Goal: Task Accomplishment & Management: Use online tool/utility

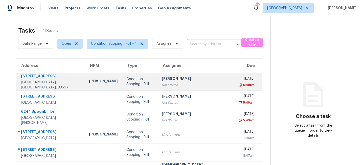
click at [122, 84] on td "Condition Scoping - Full" at bounding box center [139, 82] width 35 height 18
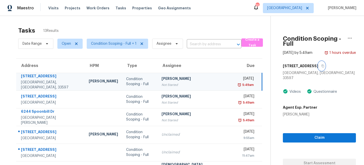
click at [322, 65] on icon "button" at bounding box center [323, 66] width 3 height 3
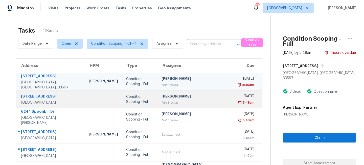
click at [158, 94] on td "Ashwin R Not Started" at bounding box center [197, 100] width 78 height 18
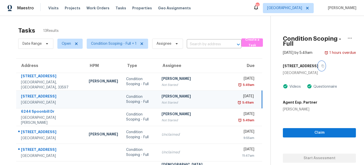
click at [322, 65] on icon "button" at bounding box center [323, 66] width 3 height 3
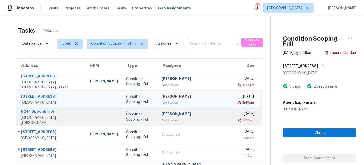
click at [171, 117] on div "Ashwin R" at bounding box center [197, 115] width 70 height 6
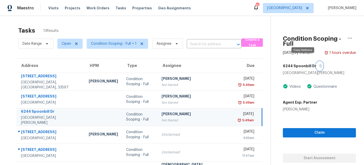
click at [320, 65] on icon "button" at bounding box center [321, 66] width 3 height 3
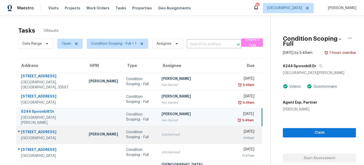
click at [152, 136] on td "Condition Scoping - Full" at bounding box center [139, 135] width 35 height 18
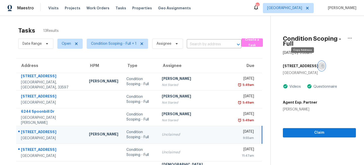
click at [319, 61] on button "button" at bounding box center [322, 65] width 7 height 9
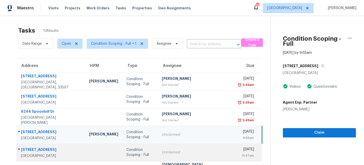
click at [149, 152] on div "Condition Scoping - Full" at bounding box center [139, 152] width 27 height 10
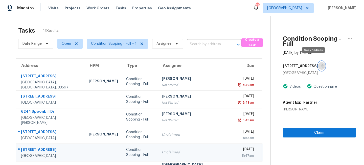
click at [319, 61] on button "button" at bounding box center [322, 65] width 7 height 9
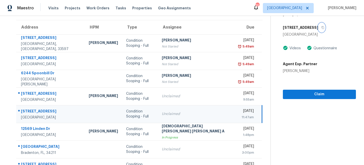
scroll to position [69, 0]
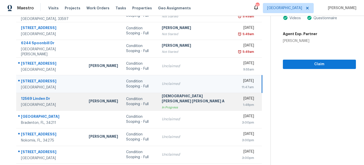
click at [151, 102] on td "Condition Scoping - Full" at bounding box center [139, 102] width 35 height 18
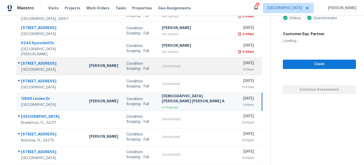
scroll to position [0, 0]
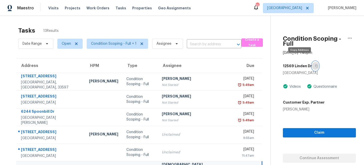
click at [315, 65] on icon "button" at bounding box center [316, 66] width 3 height 3
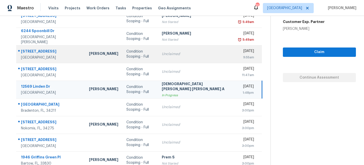
scroll to position [98, 0]
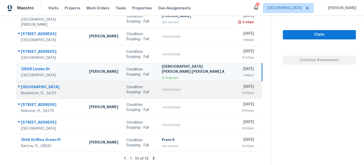
click at [134, 84] on td "Condition Scoping - Full" at bounding box center [139, 90] width 35 height 18
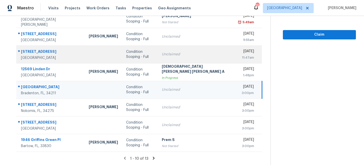
scroll to position [0, 0]
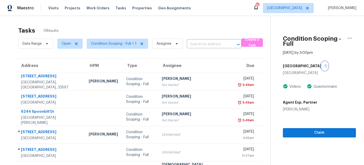
click at [325, 65] on icon "button" at bounding box center [326, 66] width 3 height 3
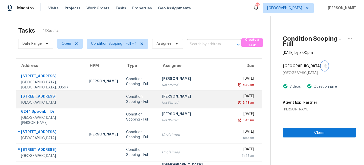
scroll to position [98, 0]
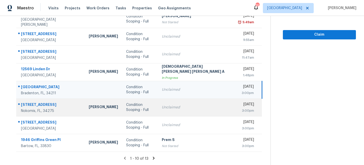
click at [167, 107] on div "Unclaimed" at bounding box center [197, 107] width 70 height 5
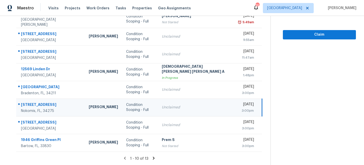
scroll to position [0, 0]
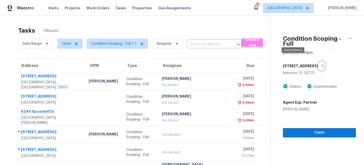
click at [322, 65] on icon "button" at bounding box center [323, 66] width 3 height 3
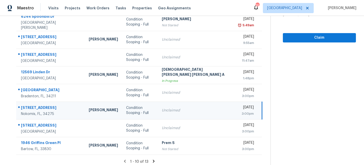
scroll to position [98, 0]
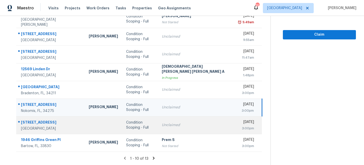
click at [153, 124] on td "Condition Scoping - Full" at bounding box center [139, 125] width 35 height 18
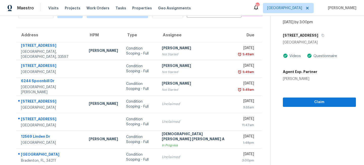
scroll to position [5, 0]
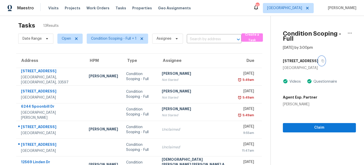
click at [322, 59] on icon "button" at bounding box center [323, 60] width 3 height 3
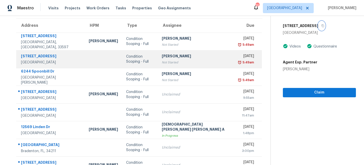
scroll to position [98, 0]
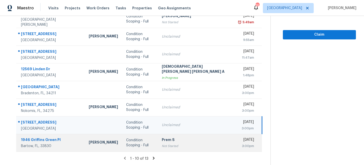
click at [145, 145] on div "Condition Scoping - Full" at bounding box center [139, 143] width 27 height 10
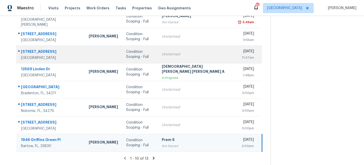
scroll to position [0, 0]
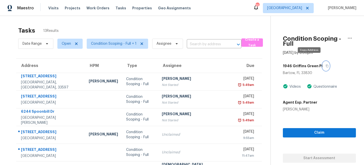
click at [326, 65] on icon "button" at bounding box center [327, 66] width 3 height 3
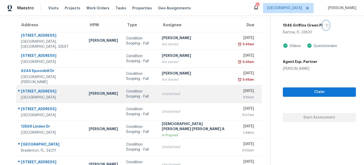
scroll to position [98, 0]
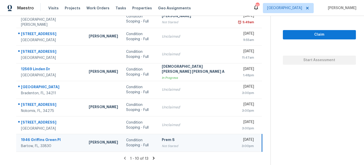
click at [153, 158] on icon at bounding box center [154, 158] width 2 height 3
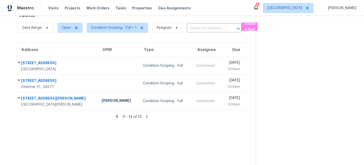
click at [139, 61] on td "Condition Scoping - Full" at bounding box center [165, 66] width 53 height 18
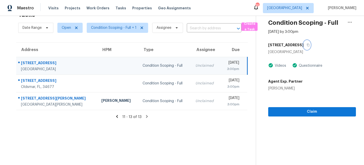
click at [310, 44] on icon "button" at bounding box center [308, 45] width 3 height 3
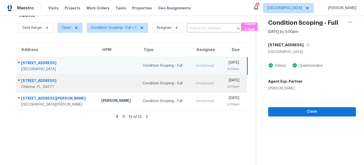
click at [164, 87] on td "Condition Scoping - Full" at bounding box center [165, 84] width 53 height 18
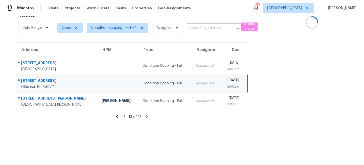
scroll to position [0, 0]
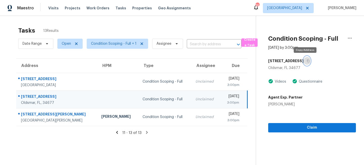
click at [307, 61] on icon "button" at bounding box center [308, 60] width 3 height 3
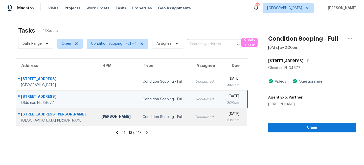
click at [149, 120] on td "Condition Scoping - Full" at bounding box center [165, 117] width 53 height 18
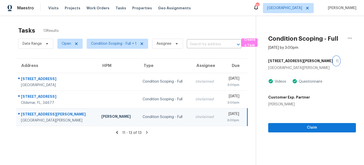
click at [336, 60] on icon "button" at bounding box center [337, 60] width 3 height 3
click at [301, 7] on span "[GEOGRAPHIC_DATA]" at bounding box center [284, 8] width 35 height 5
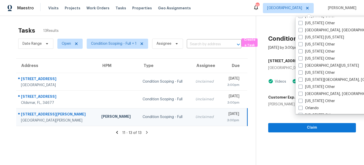
scroll to position [503, 0]
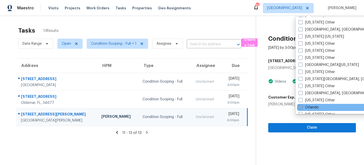
click at [305, 105] on label "Orlando" at bounding box center [309, 107] width 20 height 5
click at [302, 105] on input "Orlando" at bounding box center [300, 106] width 3 height 3
checkbox input "true"
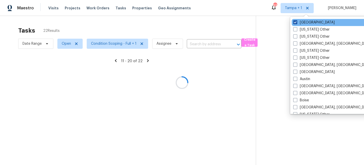
click at [303, 23] on label "[GEOGRAPHIC_DATA]" at bounding box center [313, 22] width 41 height 5
click at [297, 23] on input "[GEOGRAPHIC_DATA]" at bounding box center [294, 21] width 3 height 3
checkbox input "false"
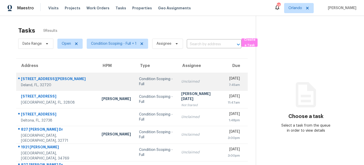
click at [143, 83] on div "Condition Scoping - Full" at bounding box center [156, 82] width 34 height 10
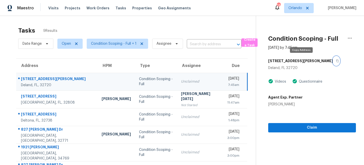
click at [336, 59] on icon "button" at bounding box center [337, 60] width 3 height 3
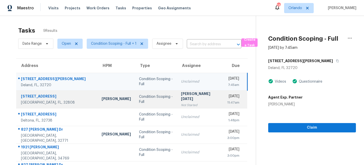
click at [155, 106] on td "Condition Scoping - Full" at bounding box center [156, 100] width 42 height 18
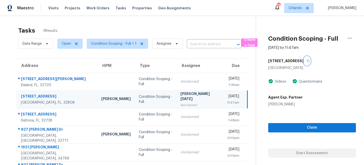
click at [307, 61] on icon "button" at bounding box center [308, 60] width 3 height 3
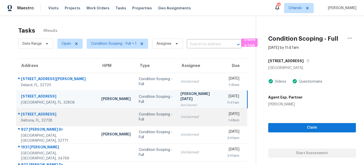
click at [148, 122] on td "Condition Scoping - Full" at bounding box center [156, 117] width 42 height 18
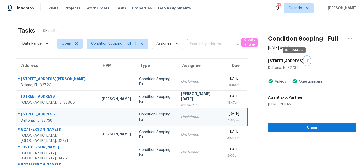
click at [307, 60] on icon "button" at bounding box center [308, 60] width 3 height 3
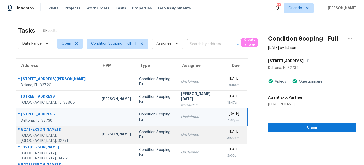
click at [152, 135] on div "Condition Scoping - Full" at bounding box center [156, 135] width 34 height 10
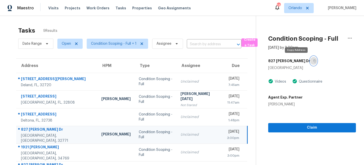
click at [313, 61] on icon "button" at bounding box center [314, 60] width 3 height 3
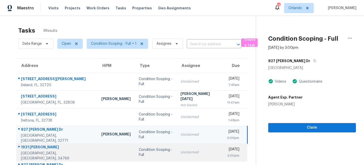
click at [158, 158] on td "Condition Scoping - Full" at bounding box center [156, 153] width 42 height 18
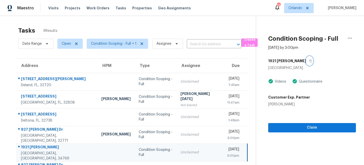
click at [309, 61] on icon "button" at bounding box center [310, 60] width 3 height 3
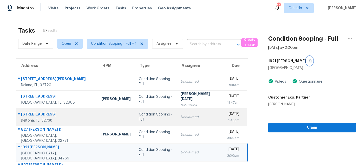
scroll to position [71, 0]
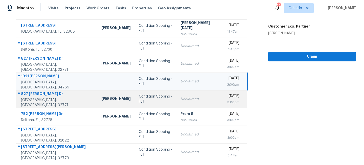
click at [163, 97] on td "Condition Scoping - Full" at bounding box center [156, 99] width 42 height 18
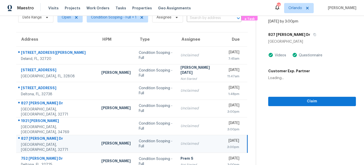
scroll to position [10, 0]
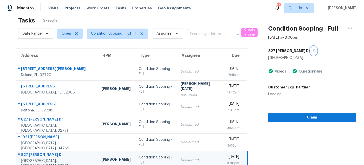
click at [313, 51] on icon "button" at bounding box center [314, 50] width 3 height 3
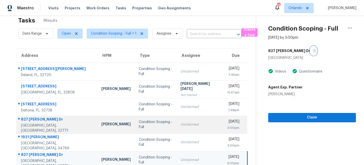
scroll to position [71, 0]
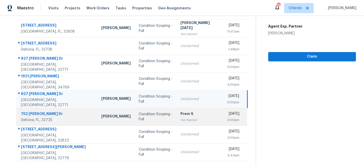
click at [163, 118] on td "Condition Scoping - Full" at bounding box center [156, 117] width 42 height 18
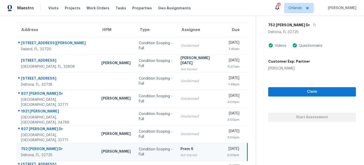
scroll to position [0, 0]
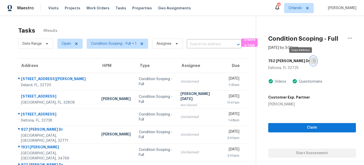
click at [313, 61] on icon "button" at bounding box center [314, 60] width 3 height 3
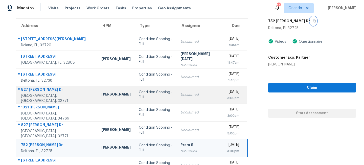
scroll to position [71, 0]
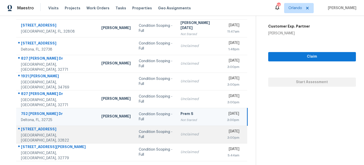
click at [162, 138] on td "Condition Scoping - Full" at bounding box center [156, 135] width 42 height 18
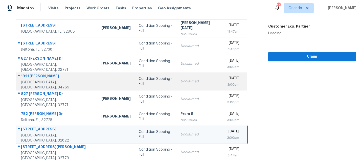
scroll to position [0, 0]
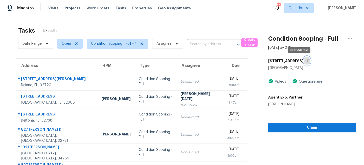
click at [304, 58] on button "button" at bounding box center [307, 60] width 7 height 9
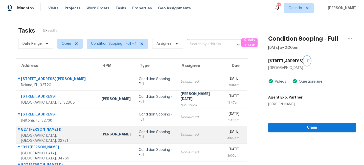
scroll to position [71, 0]
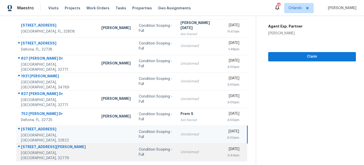
click at [158, 148] on td "Condition Scoping - Full" at bounding box center [156, 152] width 42 height 18
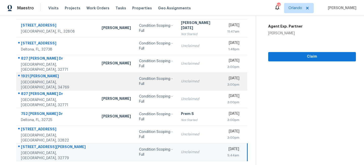
scroll to position [0, 0]
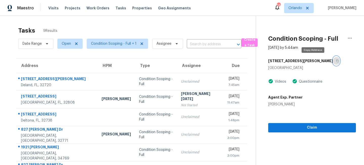
click at [336, 61] on icon "button" at bounding box center [337, 60] width 3 height 3
click at [301, 9] on span "Orlando" at bounding box center [296, 8] width 14 height 5
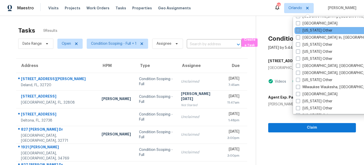
scroll to position [377, 0]
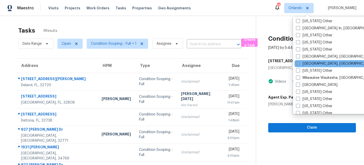
click at [299, 65] on span at bounding box center [298, 63] width 4 height 4
click at [299, 65] on input "[GEOGRAPHIC_DATA], [GEOGRAPHIC_DATA]" at bounding box center [297, 62] width 3 height 3
checkbox input "true"
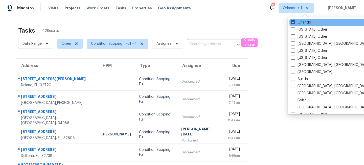
click at [301, 23] on label "Orlando" at bounding box center [301, 22] width 20 height 5
click at [294, 23] on input "Orlando" at bounding box center [292, 21] width 3 height 3
checkbox input "false"
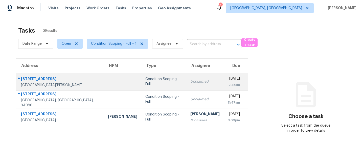
click at [141, 88] on td "Condition Scoping - Full" at bounding box center [163, 82] width 45 height 18
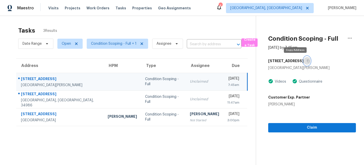
click at [307, 60] on icon "button" at bounding box center [308, 61] width 3 height 3
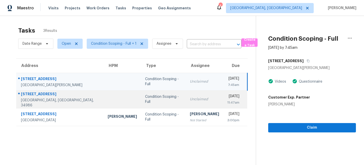
click at [145, 100] on div "Condition Scoping - Full" at bounding box center [163, 99] width 37 height 10
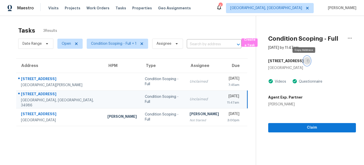
click at [307, 61] on icon "button" at bounding box center [308, 60] width 3 height 3
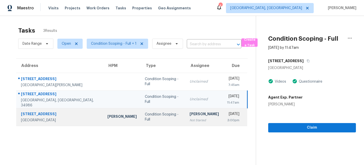
click at [145, 116] on div "Condition Scoping - Full" at bounding box center [163, 117] width 37 height 10
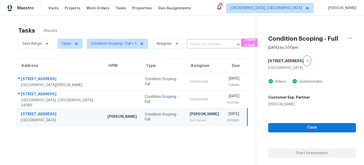
click at [307, 60] on icon "button" at bounding box center [308, 60] width 3 height 3
click at [298, 5] on span "Miami, FL" at bounding box center [270, 8] width 88 height 10
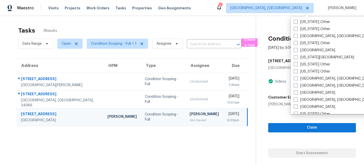
scroll to position [289, 0]
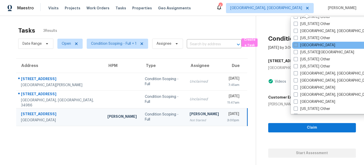
click at [303, 44] on label "[GEOGRAPHIC_DATA]" at bounding box center [314, 45] width 41 height 5
click at [297, 44] on input "[GEOGRAPHIC_DATA]" at bounding box center [295, 44] width 3 height 3
checkbox input "true"
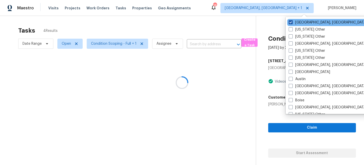
click at [300, 22] on label "[GEOGRAPHIC_DATA], [GEOGRAPHIC_DATA]" at bounding box center [328, 22] width 78 height 5
click at [292, 22] on input "[GEOGRAPHIC_DATA], [GEOGRAPHIC_DATA]" at bounding box center [290, 21] width 3 height 3
checkbox input "false"
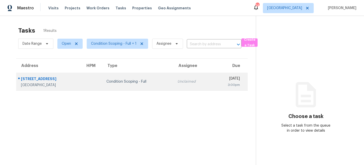
click at [142, 77] on td "Condition Scoping - Full" at bounding box center [137, 82] width 71 height 18
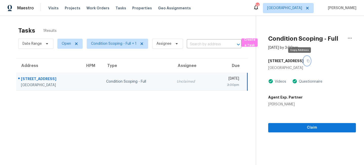
click at [307, 59] on icon "button" at bounding box center [308, 60] width 3 height 3
click at [52, 9] on span "Visits" at bounding box center [53, 8] width 10 height 5
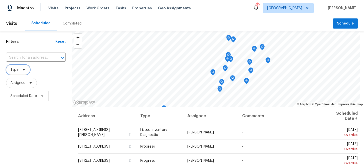
click at [24, 70] on icon at bounding box center [24, 70] width 4 height 4
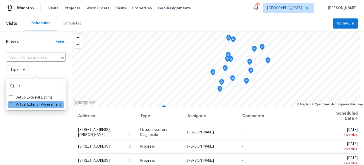
type input "ex"
click at [22, 105] on label "Virtual Exterior Assessment" at bounding box center [35, 104] width 52 height 5
click at [12, 105] on input "Virtual Exterior Assessment" at bounding box center [10, 103] width 3 height 3
checkbox input "true"
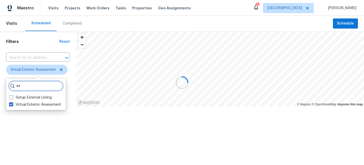
click at [33, 85] on input "ex" at bounding box center [36, 86] width 55 height 10
type input "e"
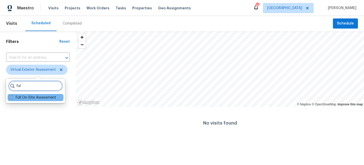
type input "ful"
click at [26, 96] on label "Full On-Site Assessment" at bounding box center [32, 97] width 47 height 5
click at [12, 96] on input "Full On-Site Assessment" at bounding box center [10, 96] width 3 height 3
checkbox input "true"
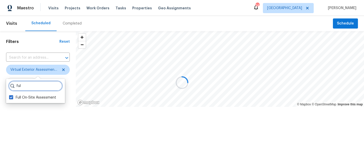
click at [31, 87] on input "ful" at bounding box center [36, 86] width 54 height 10
type input "f"
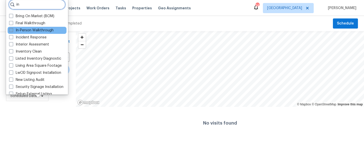
type input "in"
click at [22, 31] on label "In-Person Walkthrough" at bounding box center [31, 30] width 45 height 5
click at [12, 31] on input "In-Person Walkthrough" at bounding box center [10, 29] width 3 height 3
checkbox input "true"
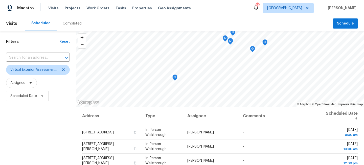
click at [37, 121] on div "Filters Reset ​ Virtual Exterior Assessment + 2 Assignee Scheduled Date" at bounding box center [38, 135] width 76 height 208
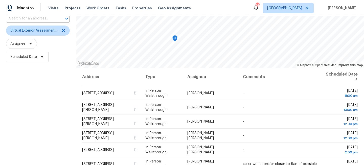
scroll to position [74, 0]
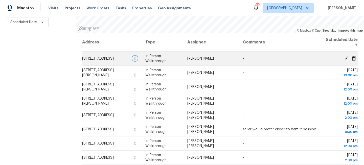
click at [136, 58] on icon "button" at bounding box center [135, 58] width 3 height 3
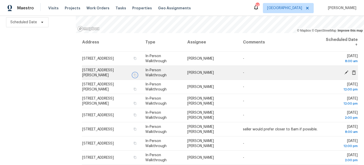
click at [137, 75] on icon "button" at bounding box center [135, 75] width 3 height 3
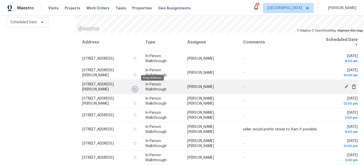
click at [136, 88] on icon "button" at bounding box center [135, 89] width 3 height 3
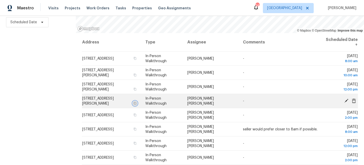
click at [137, 102] on icon "button" at bounding box center [135, 103] width 3 height 3
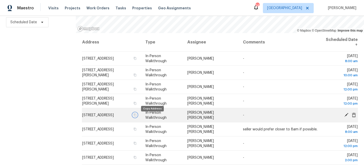
click at [136, 116] on icon "button" at bounding box center [135, 115] width 3 height 3
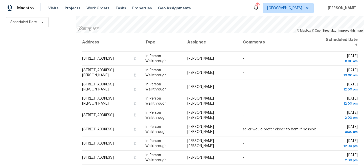
click at [61, 107] on div "Filters Reset ​ Virtual Exterior Assessment + 2 Assignee Scheduled Date" at bounding box center [38, 61] width 76 height 208
click at [38, 79] on div "Filters Reset ​ Virtual Exterior Assessment + 2 Assignee Scheduled Date" at bounding box center [38, 61] width 76 height 208
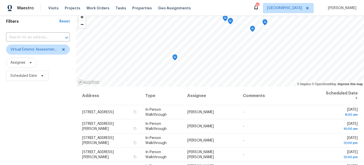
scroll to position [0, 0]
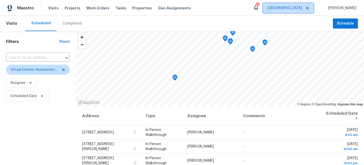
click at [300, 8] on span "[GEOGRAPHIC_DATA]" at bounding box center [284, 8] width 35 height 5
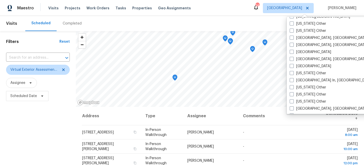
click at [317, 68] on div "[GEOGRAPHIC_DATA]" at bounding box center [339, 66] width 102 height 7
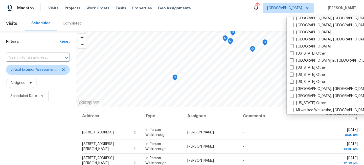
scroll to position [342, 0]
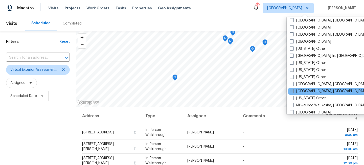
click at [293, 91] on span at bounding box center [292, 91] width 4 height 4
click at [293, 91] on input "[GEOGRAPHIC_DATA], [GEOGRAPHIC_DATA]" at bounding box center [291, 90] width 3 height 3
checkbox input "true"
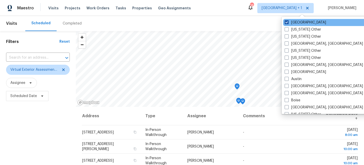
click at [297, 22] on label "[GEOGRAPHIC_DATA]" at bounding box center [305, 22] width 41 height 5
click at [288, 22] on input "[GEOGRAPHIC_DATA]" at bounding box center [286, 21] width 3 height 3
checkbox input "false"
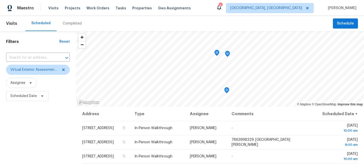
click at [50, 134] on div "Filters Reset ​ Virtual Exterior Assessment + 2 Assignee Scheduled Date" at bounding box center [38, 135] width 76 height 208
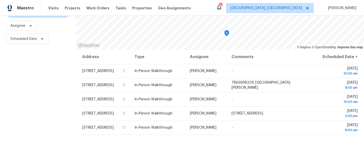
scroll to position [74, 0]
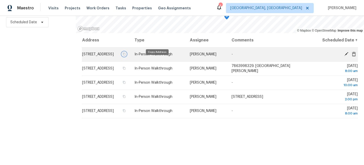
click at [126, 56] on icon "button" at bounding box center [124, 54] width 3 height 3
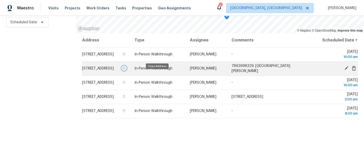
click at [126, 70] on icon "button" at bounding box center [124, 68] width 3 height 3
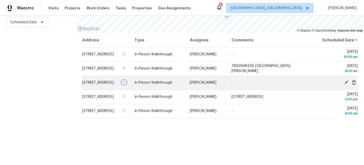
click at [126, 84] on icon "button" at bounding box center [124, 82] width 3 height 3
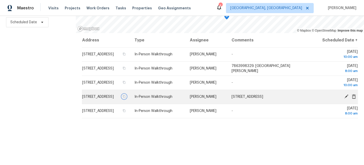
click at [126, 98] on icon "button" at bounding box center [124, 96] width 3 height 3
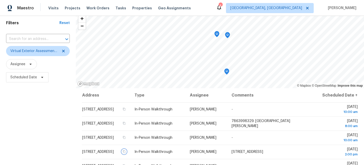
scroll to position [0, 0]
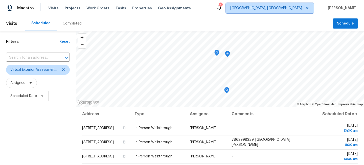
click at [296, 11] on span "[GEOGRAPHIC_DATA], [GEOGRAPHIC_DATA]" at bounding box center [270, 8] width 88 height 10
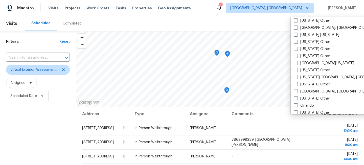
scroll to position [498, 0]
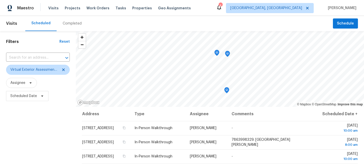
click at [39, 119] on div "Filters Reset ​ Virtual Exterior Assessment + 2 Assignee Scheduled Date" at bounding box center [38, 135] width 76 height 208
click at [302, 8] on span "[GEOGRAPHIC_DATA], [GEOGRAPHIC_DATA]" at bounding box center [266, 8] width 72 height 5
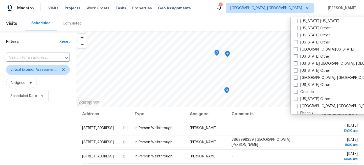
scroll to position [513, 0]
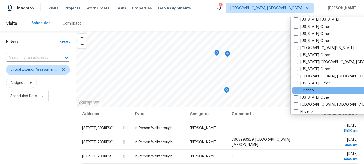
click at [296, 90] on span at bounding box center [296, 90] width 4 height 4
click at [296, 90] on input "Orlando" at bounding box center [295, 89] width 3 height 3
checkbox input "true"
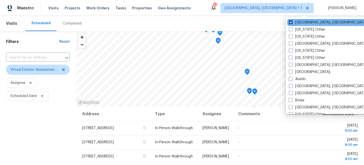
click at [295, 22] on label "[GEOGRAPHIC_DATA], [GEOGRAPHIC_DATA]" at bounding box center [328, 22] width 78 height 5
click at [292, 22] on input "[GEOGRAPHIC_DATA], [GEOGRAPHIC_DATA]" at bounding box center [290, 21] width 3 height 3
checkbox input "false"
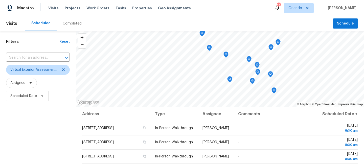
click at [32, 125] on div "Filters Reset ​ Virtual Exterior Assessment + 2 Assignee Scheduled Date" at bounding box center [38, 135] width 76 height 208
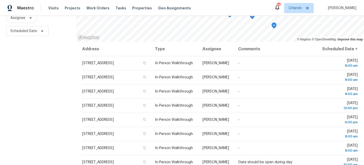
scroll to position [74, 0]
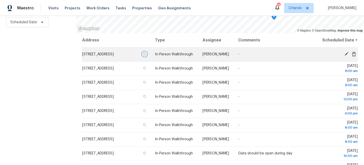
click at [146, 56] on icon "button" at bounding box center [144, 54] width 3 height 3
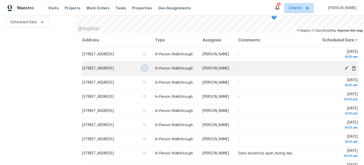
click at [146, 70] on icon "button" at bounding box center [144, 68] width 3 height 3
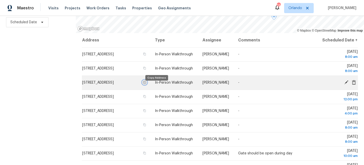
click at [147, 85] on button "button" at bounding box center [144, 82] width 5 height 5
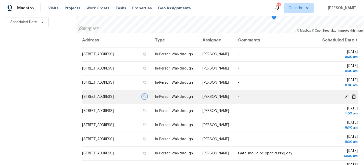
click at [146, 98] on icon "button" at bounding box center [144, 96] width 3 height 3
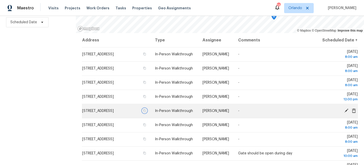
click at [146, 112] on icon "button" at bounding box center [144, 110] width 3 height 3
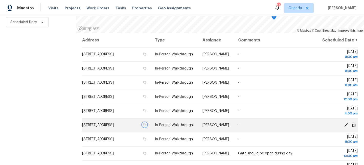
click at [146, 126] on icon "button" at bounding box center [145, 125] width 3 height 3
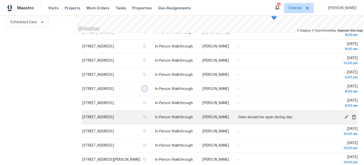
scroll to position [48, 0]
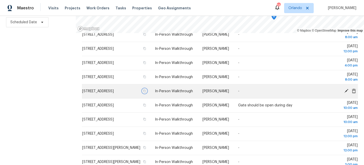
click at [146, 93] on icon "button" at bounding box center [145, 91] width 3 height 3
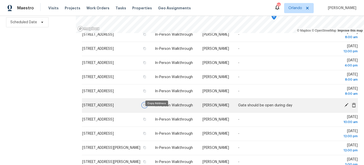
click at [146, 107] on icon "button" at bounding box center [144, 105] width 3 height 3
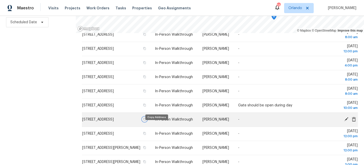
click at [147, 122] on button "button" at bounding box center [144, 119] width 5 height 5
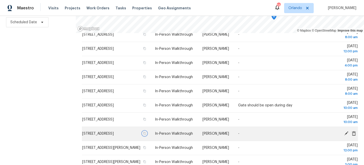
click at [146, 135] on icon "button" at bounding box center [145, 133] width 3 height 3
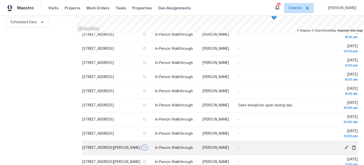
click at [146, 149] on icon "button" at bounding box center [144, 147] width 3 height 3
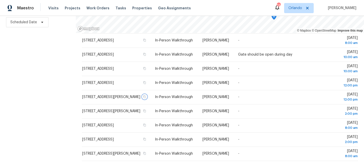
scroll to position [0, 0]
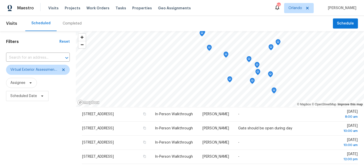
click at [50, 124] on div "Filters Reset ​ Virtual Exterior Assessment + 2 Assignee Scheduled Date" at bounding box center [38, 135] width 76 height 208
click at [302, 8] on span "Orlando" at bounding box center [296, 8] width 14 height 5
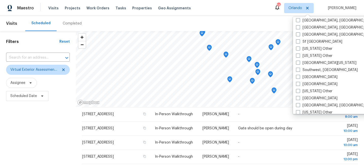
scroll to position [693, 0]
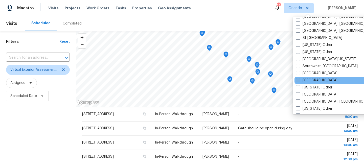
click at [298, 80] on span at bounding box center [298, 80] width 4 height 4
click at [298, 80] on input "[GEOGRAPHIC_DATA]" at bounding box center [297, 79] width 3 height 3
checkbox input "true"
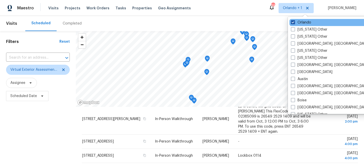
click at [302, 23] on label "Orlando" at bounding box center [301, 22] width 20 height 5
click at [294, 23] on input "Orlando" at bounding box center [292, 21] width 3 height 3
checkbox input "false"
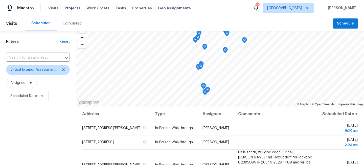
click at [36, 125] on div "Filters Reset ​ Virtual Exterior Assessment + 2 Assignee Scheduled Date" at bounding box center [38, 135] width 76 height 208
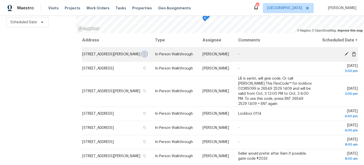
click at [146, 56] on icon "button" at bounding box center [145, 54] width 3 height 3
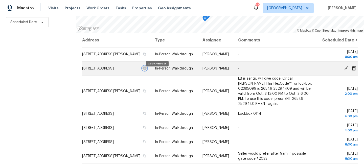
click at [146, 70] on icon "button" at bounding box center [145, 68] width 3 height 3
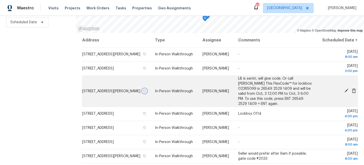
click at [146, 93] on icon "button" at bounding box center [144, 91] width 3 height 3
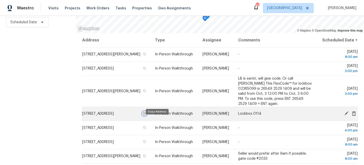
click at [146, 115] on icon "button" at bounding box center [145, 113] width 3 height 3
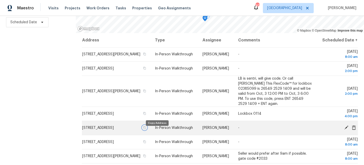
click at [146, 129] on icon "button" at bounding box center [144, 127] width 3 height 3
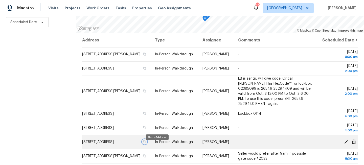
click at [146, 143] on icon "button" at bounding box center [144, 141] width 3 height 3
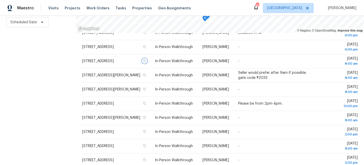
scroll to position [80, 0]
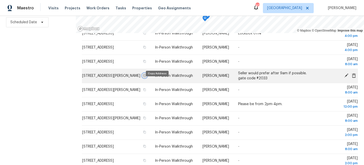
click at [146, 77] on icon "button" at bounding box center [144, 75] width 3 height 3
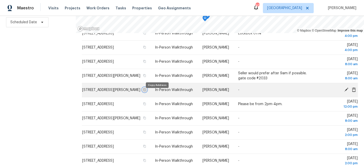
click at [146, 91] on icon "button" at bounding box center [145, 90] width 3 height 3
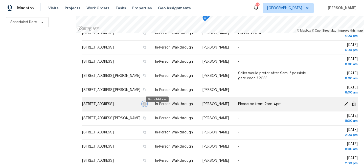
click at [146, 105] on icon "button" at bounding box center [144, 103] width 3 height 3
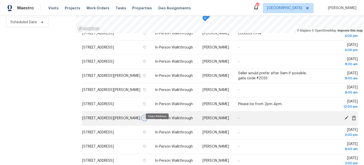
click at [146, 120] on icon "button" at bounding box center [144, 118] width 3 height 3
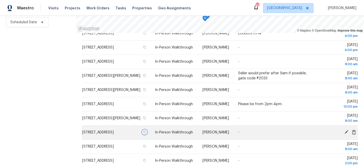
click at [146, 134] on icon "button" at bounding box center [144, 132] width 3 height 3
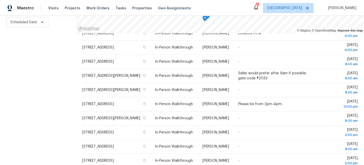
click at [45, 86] on div "Filters Reset ​ Virtual Exterior Assessment + 2 Assignee Scheduled Date" at bounding box center [38, 61] width 76 height 208
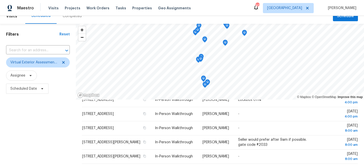
scroll to position [0, 0]
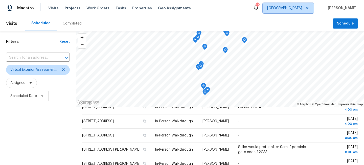
click at [302, 9] on span "[GEOGRAPHIC_DATA]" at bounding box center [284, 8] width 35 height 5
